Goal: Task Accomplishment & Management: Use online tool/utility

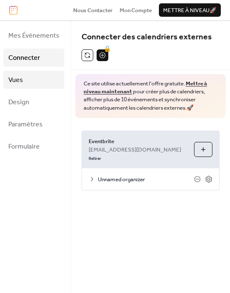
click at [28, 82] on link "Vues" at bounding box center [33, 80] width 61 height 18
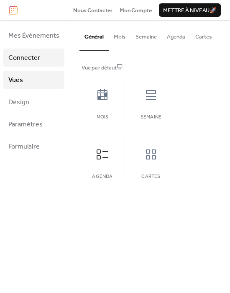
click at [42, 61] on link "Connecter" at bounding box center [33, 58] width 61 height 18
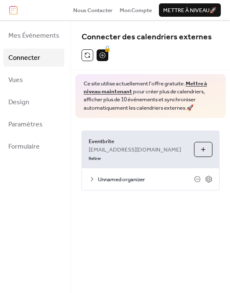
click at [91, 176] on icon at bounding box center [92, 179] width 7 height 7
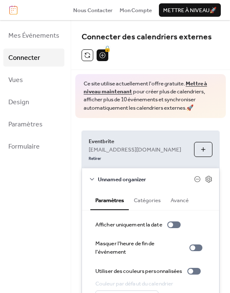
click at [91, 176] on icon at bounding box center [92, 179] width 7 height 7
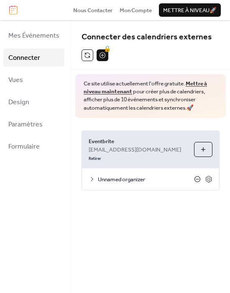
click at [198, 176] on icon at bounding box center [197, 179] width 7 height 7
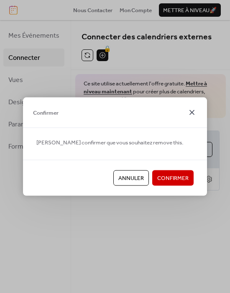
click at [194, 111] on icon at bounding box center [192, 113] width 10 height 10
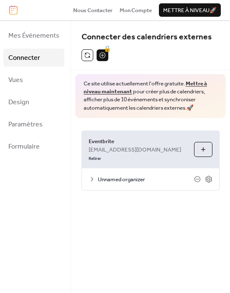
click at [203, 144] on button "Choisir Organisateurs" at bounding box center [203, 149] width 18 height 15
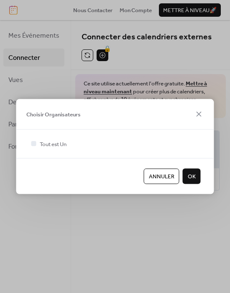
click at [193, 177] on span "OK" at bounding box center [192, 177] width 8 height 8
